Goal: Task Accomplishment & Management: Manage account settings

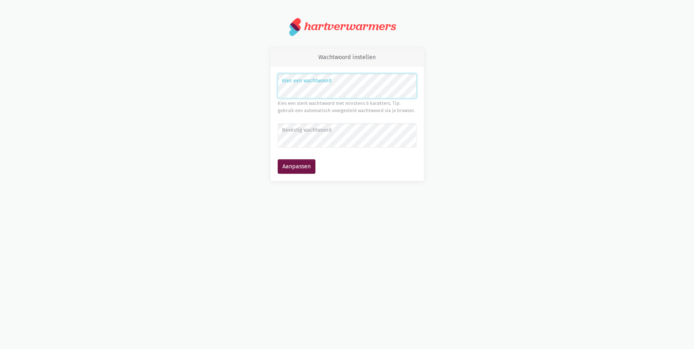
click at [272, 85] on div "Kies een wachtwoord Kies een sterk wachtwoord met minstens 6 karakters. Tip: ge…" at bounding box center [348, 123] width 154 height 115
click at [273, 90] on div "Kies een wachtwoord Kies een sterk wachtwoord met minstens 6 karakters. Tip: ge…" at bounding box center [348, 123] width 154 height 115
click at [271, 85] on div "Kies een wachtwoord Kies een sterk wachtwoord met minstens 6 karakters. Tip: ge…" at bounding box center [348, 123] width 154 height 115
click at [230, 89] on div "Wachtwoord instellen Kies een wachtwoord Kies een sterk wachtwoord met minstens…" at bounding box center [347, 115] width 414 height 134
click at [299, 162] on button "Aanpassen" at bounding box center [297, 166] width 38 height 15
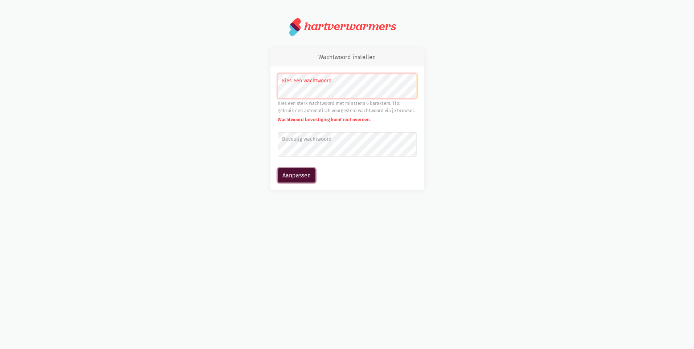
click at [287, 182] on button "Aanpassen" at bounding box center [297, 175] width 38 height 15
